Goal: Navigation & Orientation: Find specific page/section

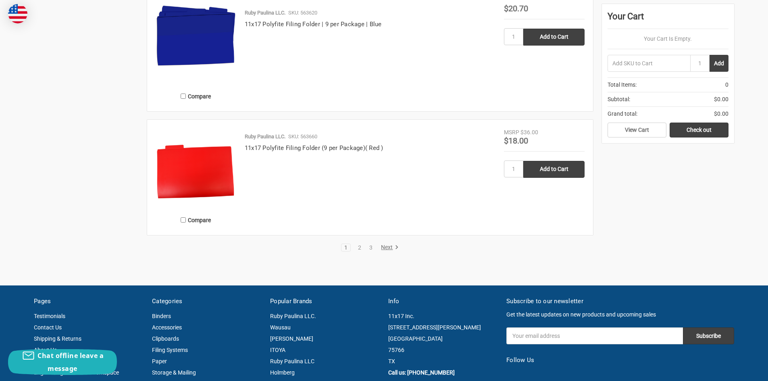
scroll to position [1653, 0]
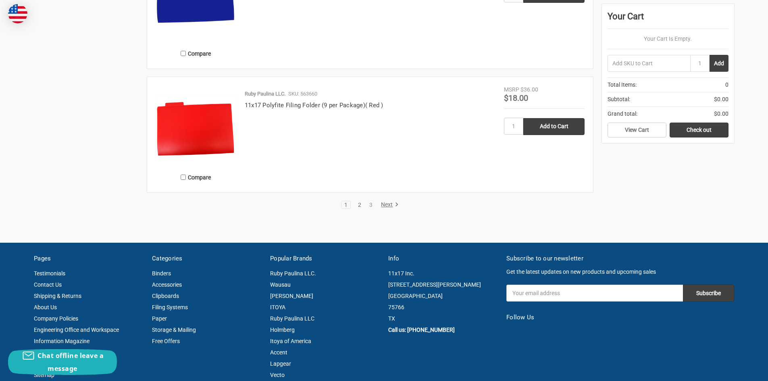
click at [355, 204] on link "2" at bounding box center [359, 205] width 9 height 6
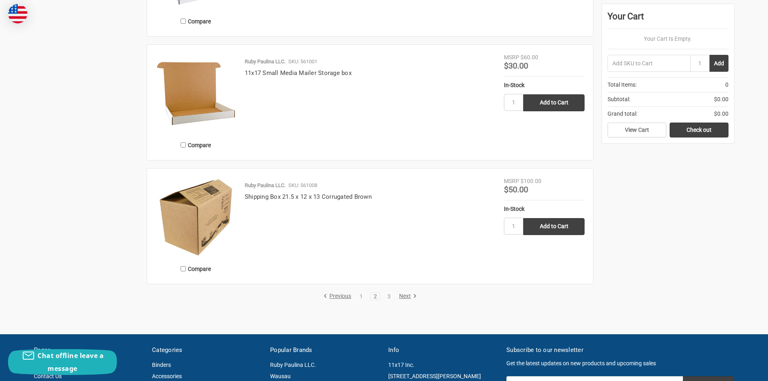
scroll to position [1532, 0]
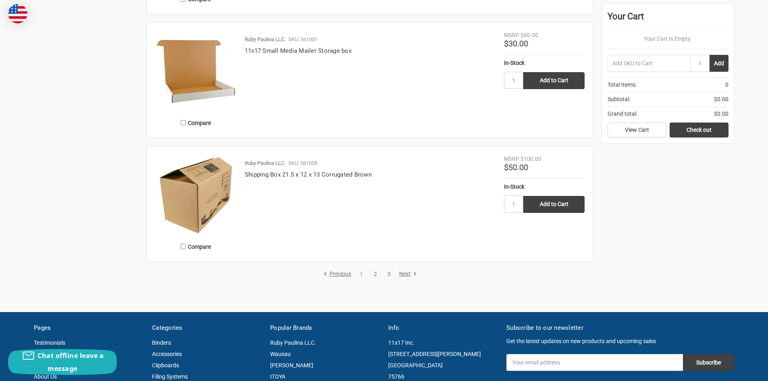
click at [392, 273] on link "3" at bounding box center [389, 274] width 9 height 6
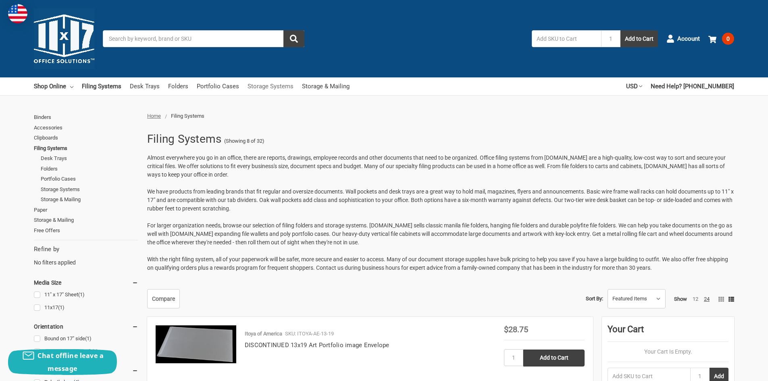
click at [255, 88] on link "Storage Systems" at bounding box center [271, 86] width 46 height 18
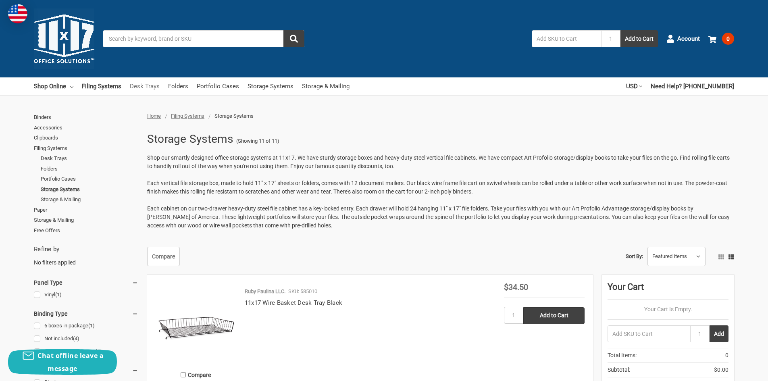
click at [140, 87] on link "Desk Trays" at bounding box center [145, 86] width 30 height 18
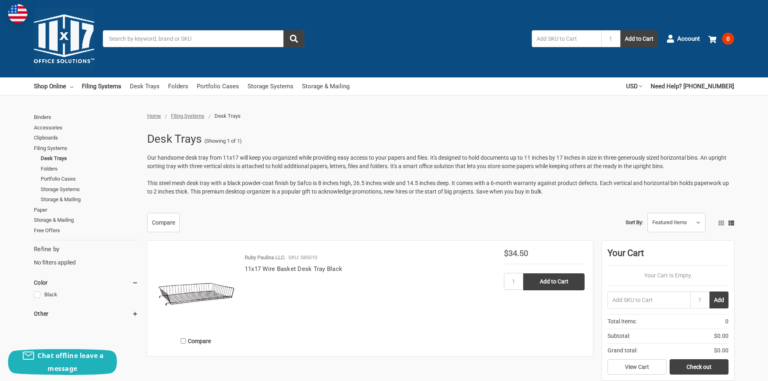
click at [78, 56] on img at bounding box center [64, 38] width 60 height 60
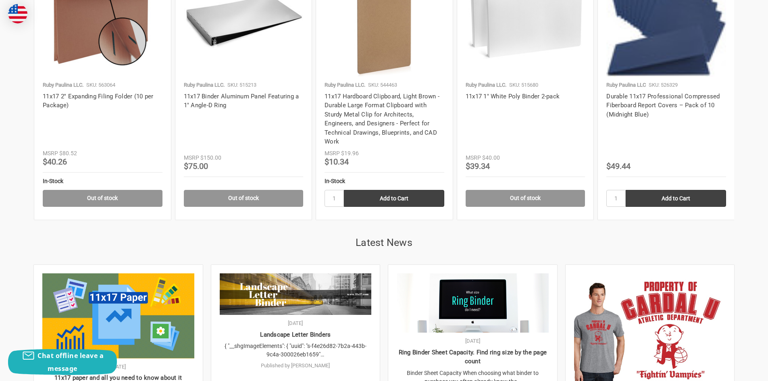
scroll to position [1653, 0]
